Goal: Information Seeking & Learning: Learn about a topic

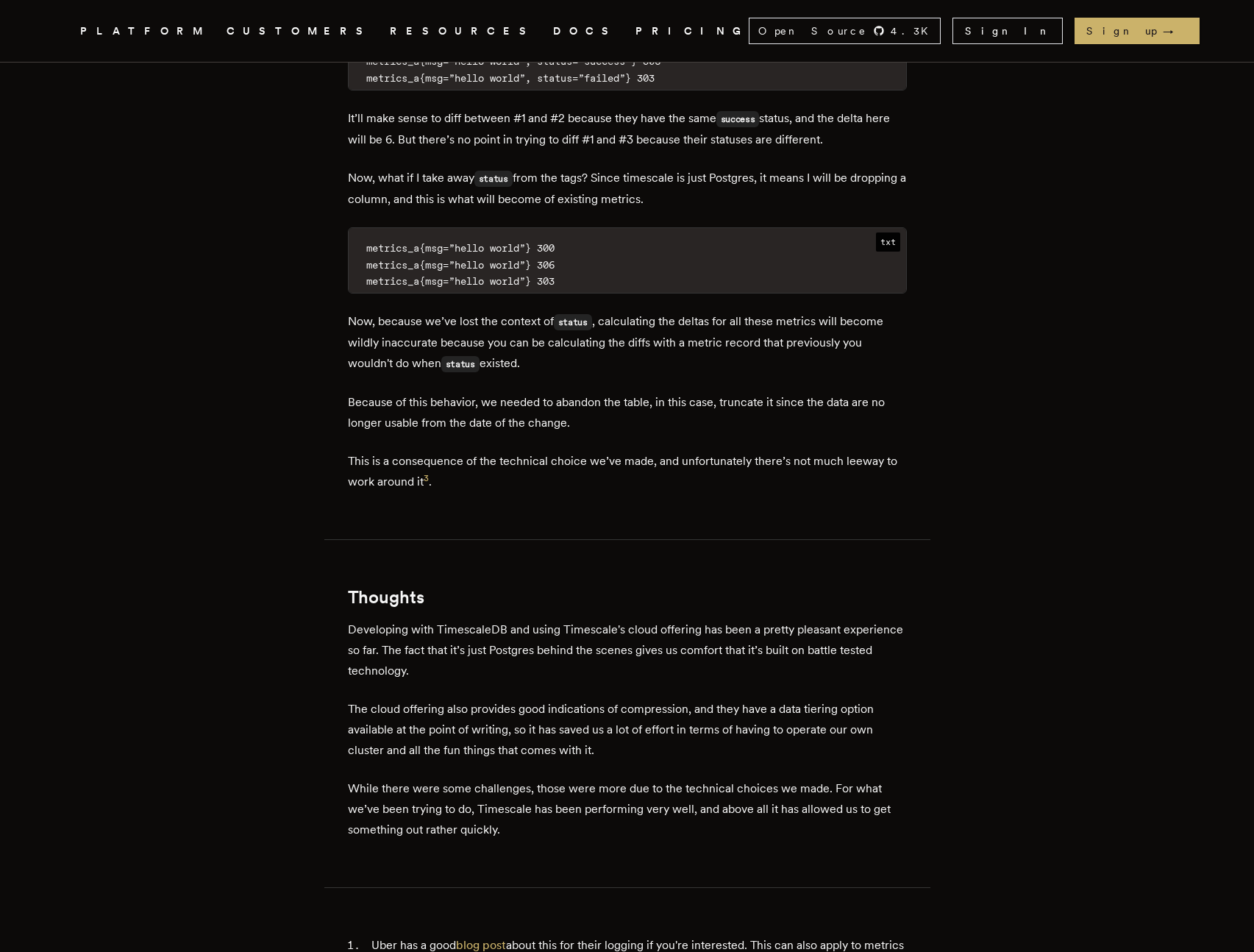
scroll to position [8602, 0]
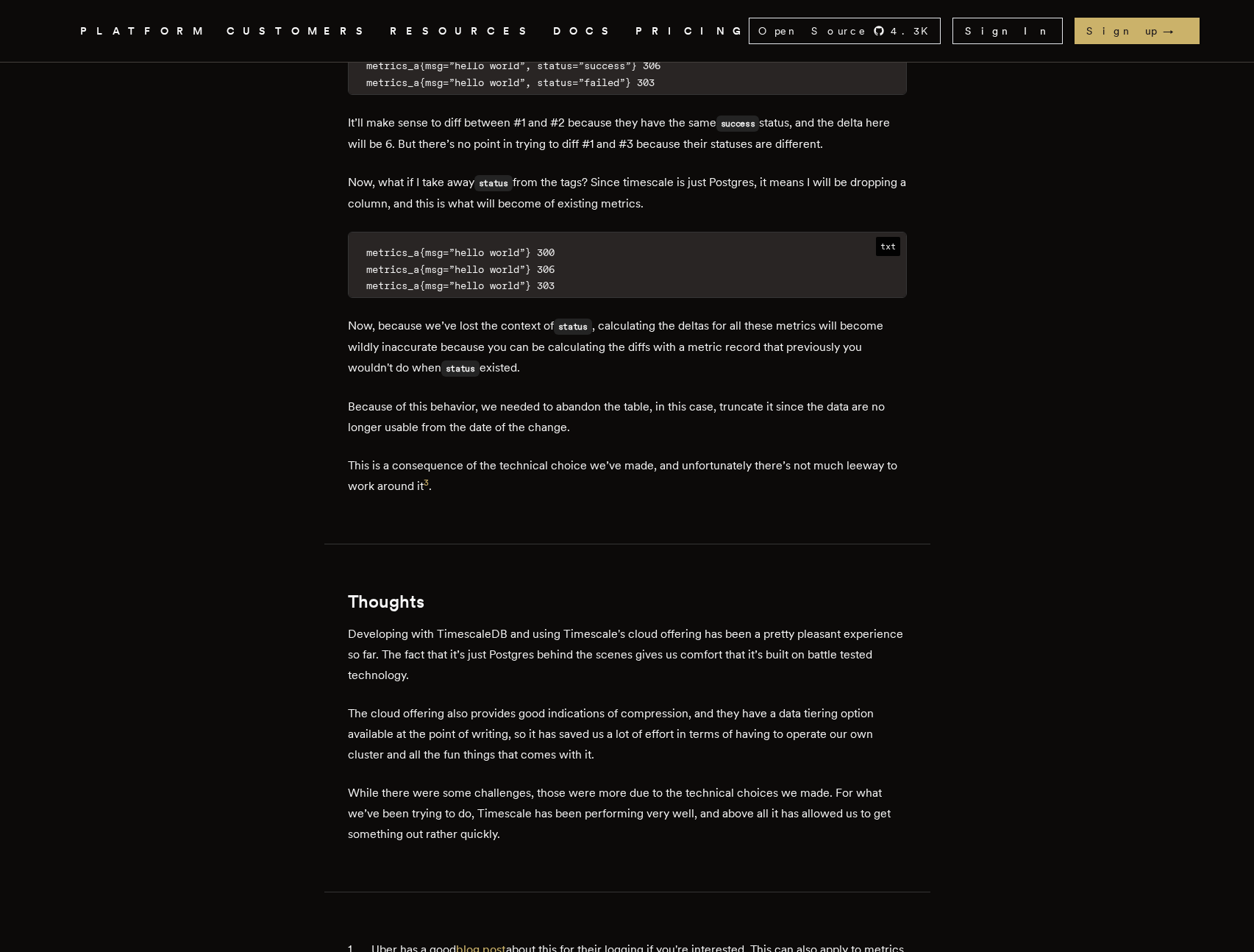
click at [63, 33] on icon ".cls-1 { fill: #FAFAF9; }" at bounding box center [63, 31] width 0 height 18
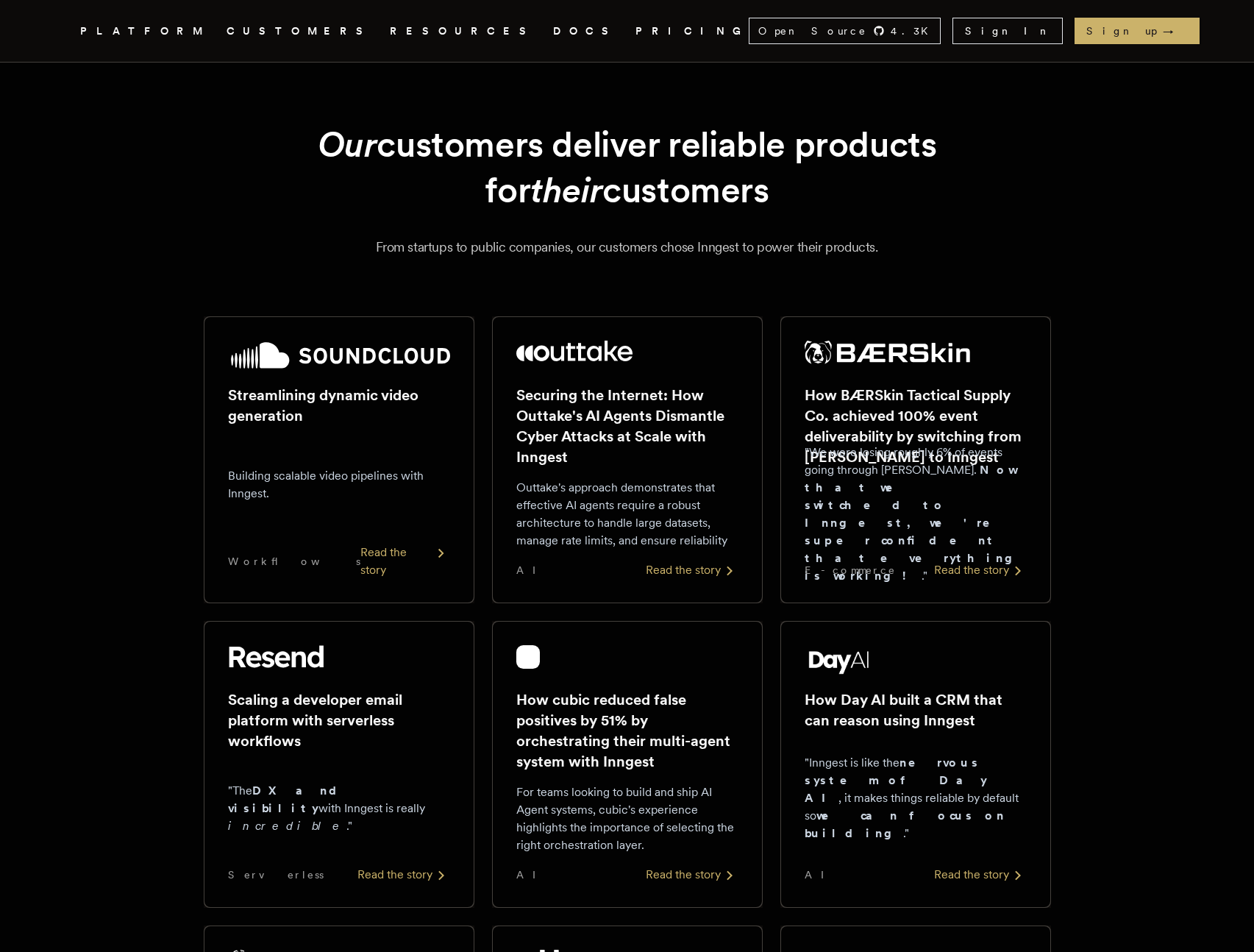
click at [1145, 184] on div "Our customers deliver reliable products for their customers From startups to pu…" at bounding box center [628, 189] width 1060 height 136
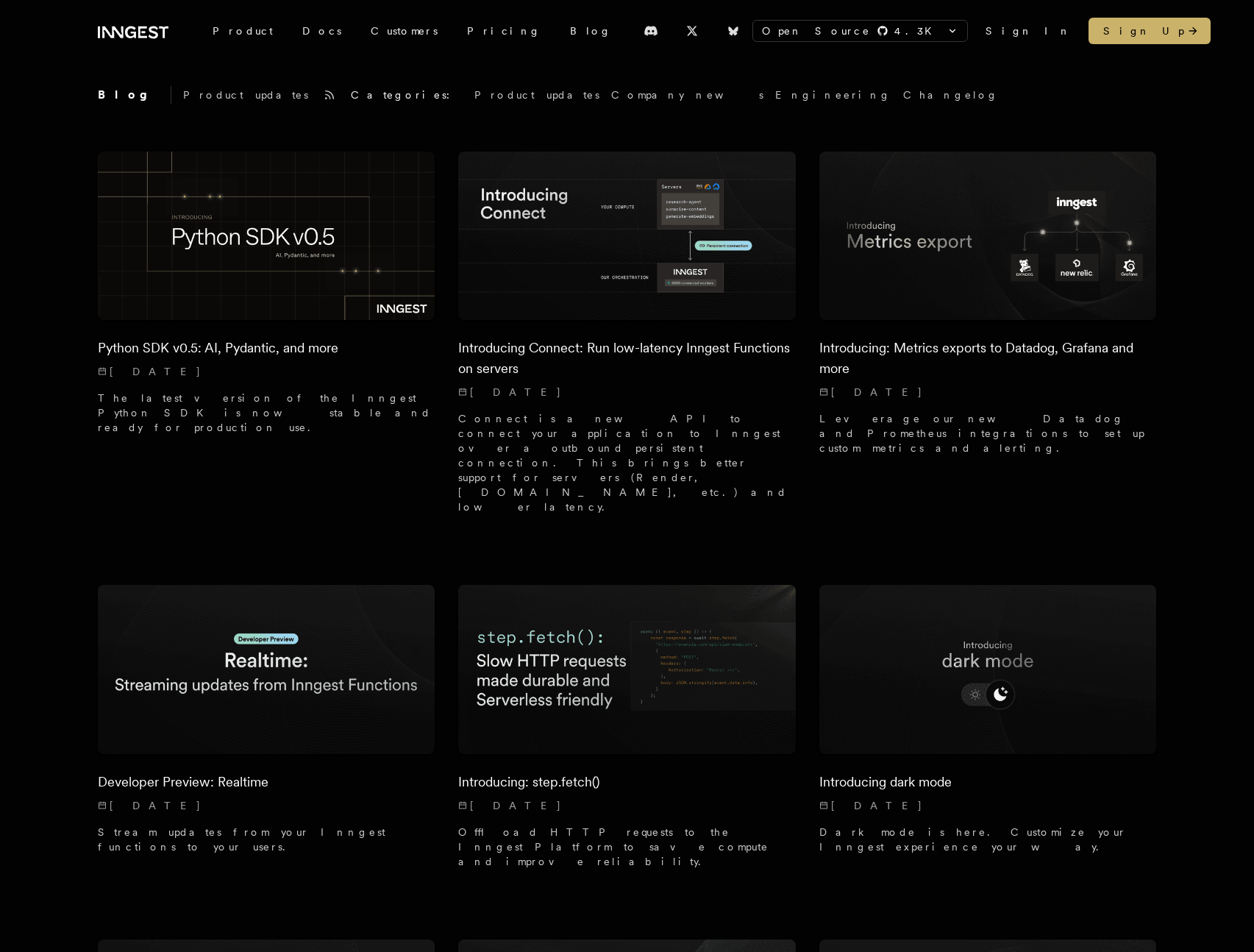
scroll to position [5, 0]
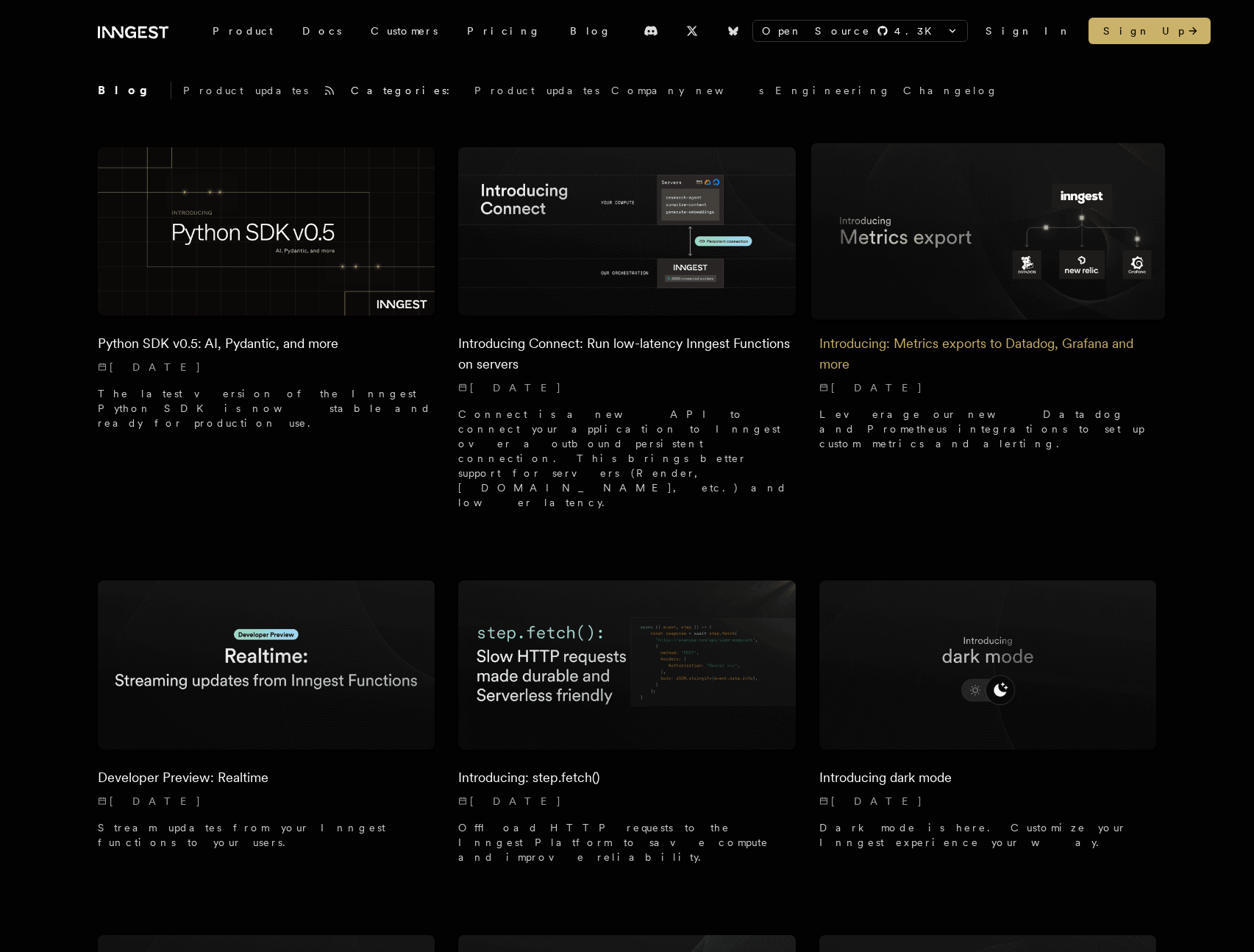
click at [1029, 342] on h2 "Introducing: Metrics exports to Datadog, Grafana and more" at bounding box center [988, 354] width 338 height 41
